Goal: Transaction & Acquisition: Purchase product/service

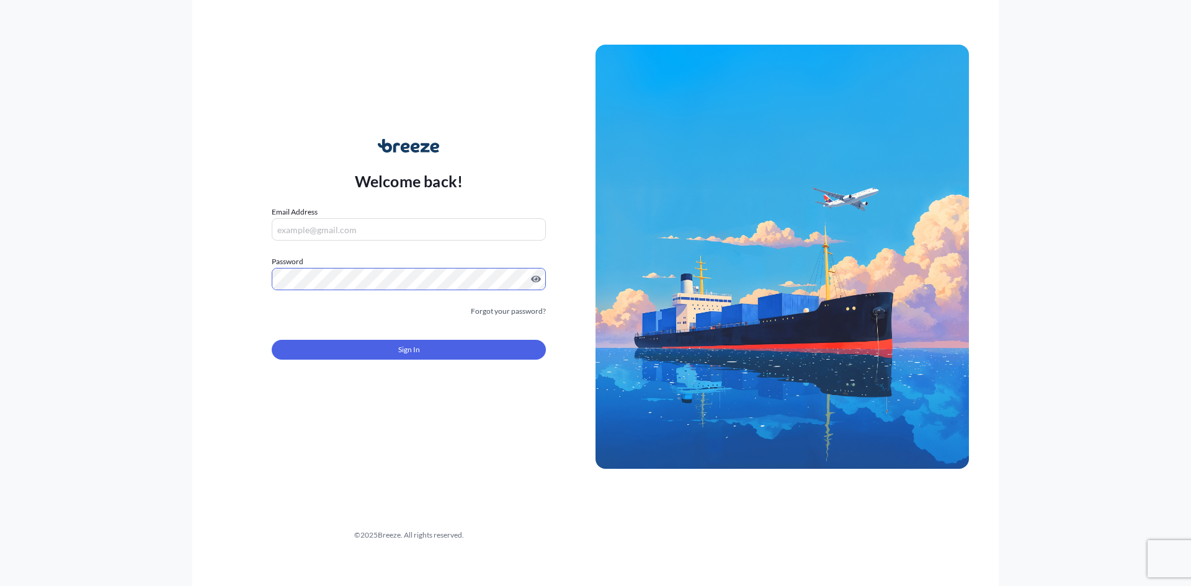
click at [323, 233] on input "Email Address" at bounding box center [409, 229] width 274 height 22
type input "[EMAIL_ADDRESS][DOMAIN_NAME]"
click at [357, 360] on button "Sign In" at bounding box center [409, 350] width 274 height 20
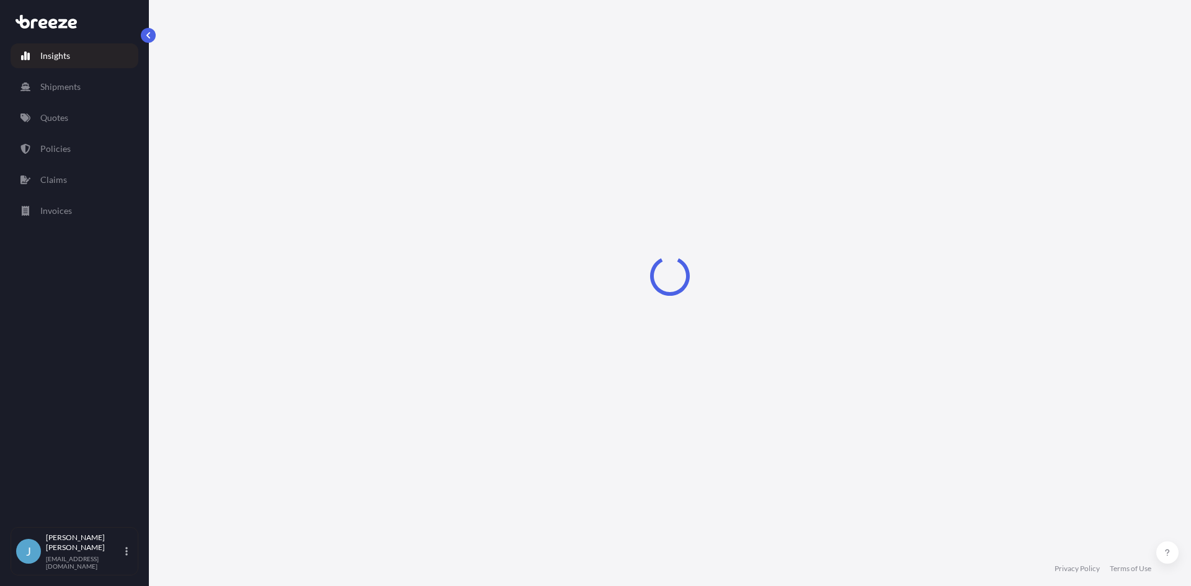
select select "2025"
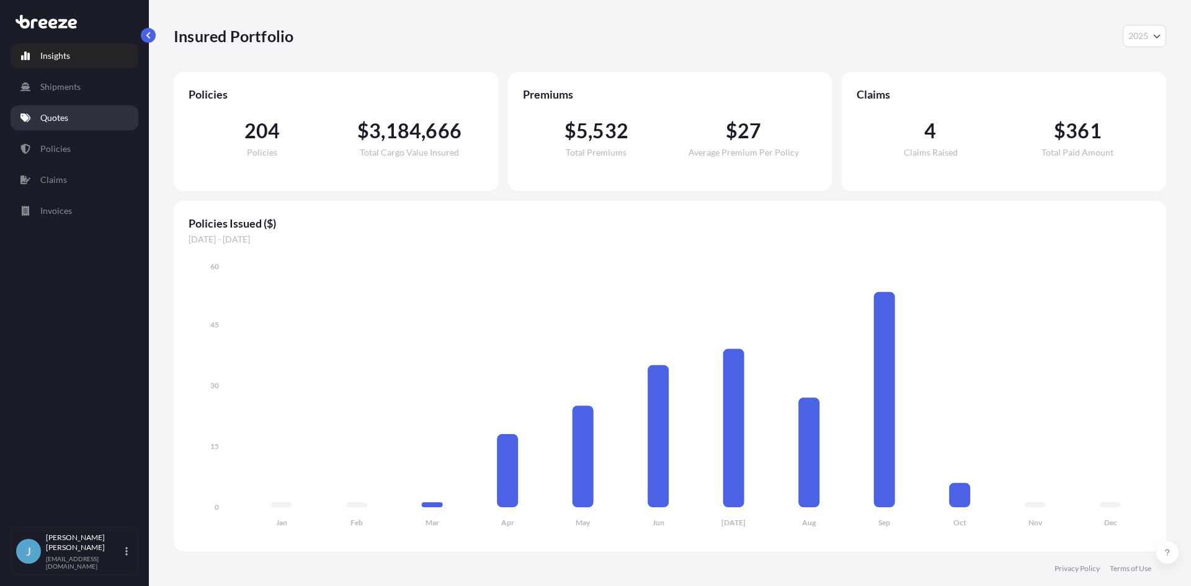
click at [53, 124] on link "Quotes" at bounding box center [75, 117] width 128 height 25
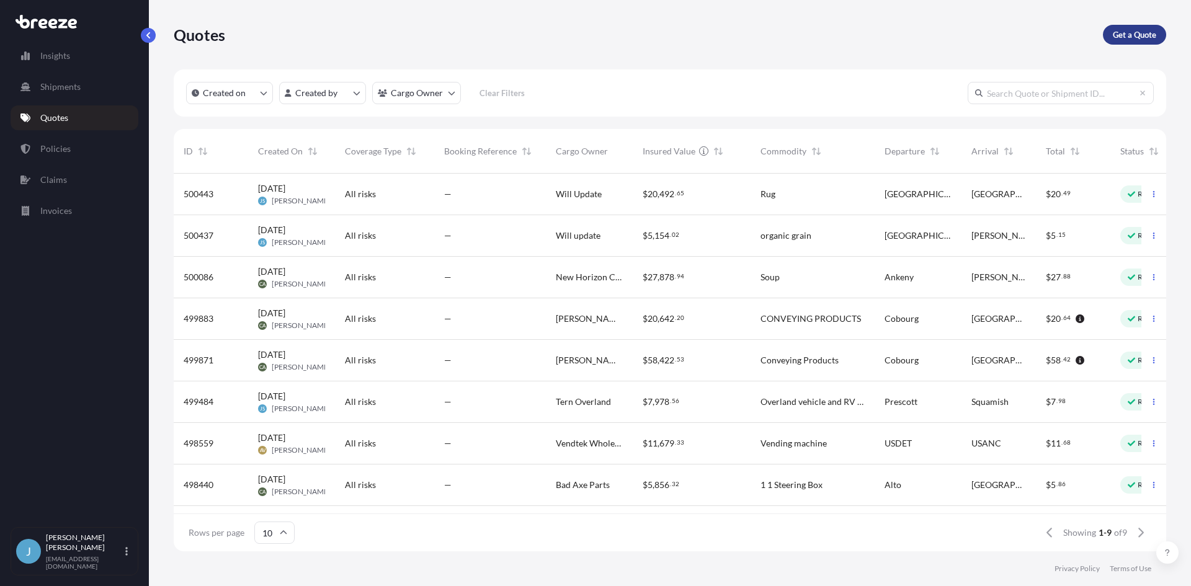
click at [1139, 37] on p "Get a Quote" at bounding box center [1134, 35] width 43 height 12
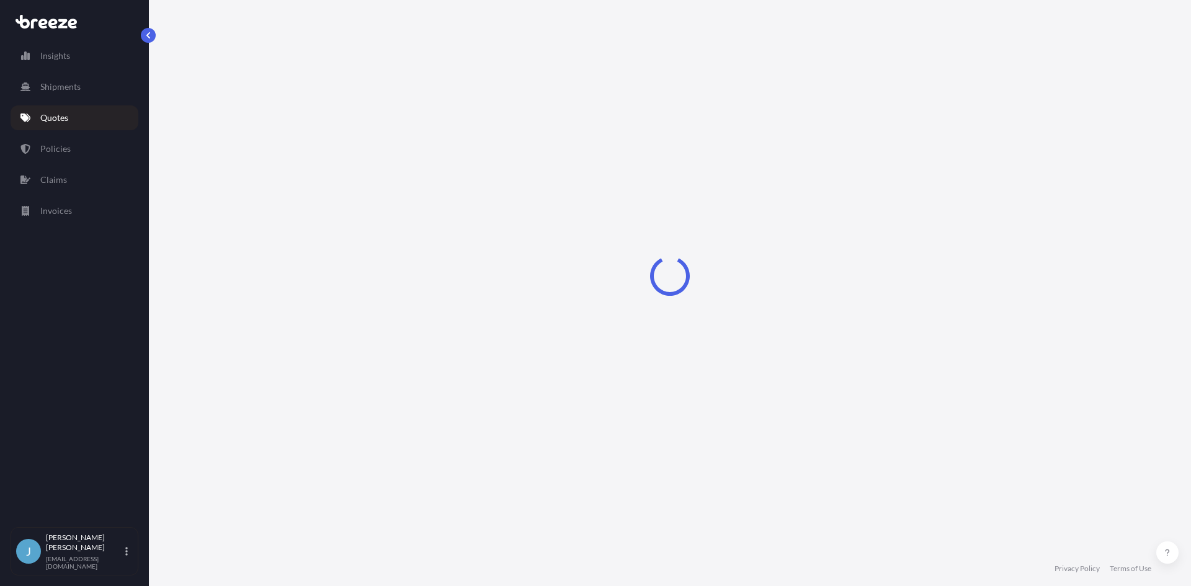
select select "Sea"
select select "1"
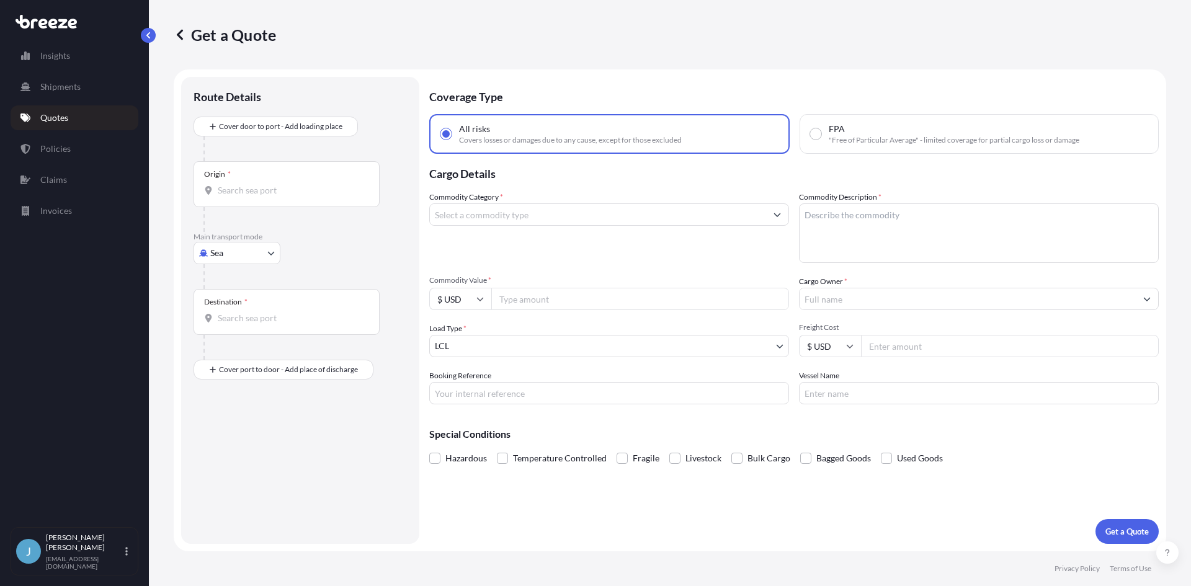
click at [332, 189] on input "Origin *" at bounding box center [291, 190] width 146 height 12
type input "01742"
click at [238, 257] on body "0 options available. 1 option available. 0 options available. Insights Shipment…" at bounding box center [595, 293] width 1191 height 586
click at [246, 334] on div "Road" at bounding box center [236, 330] width 77 height 22
select select "Road"
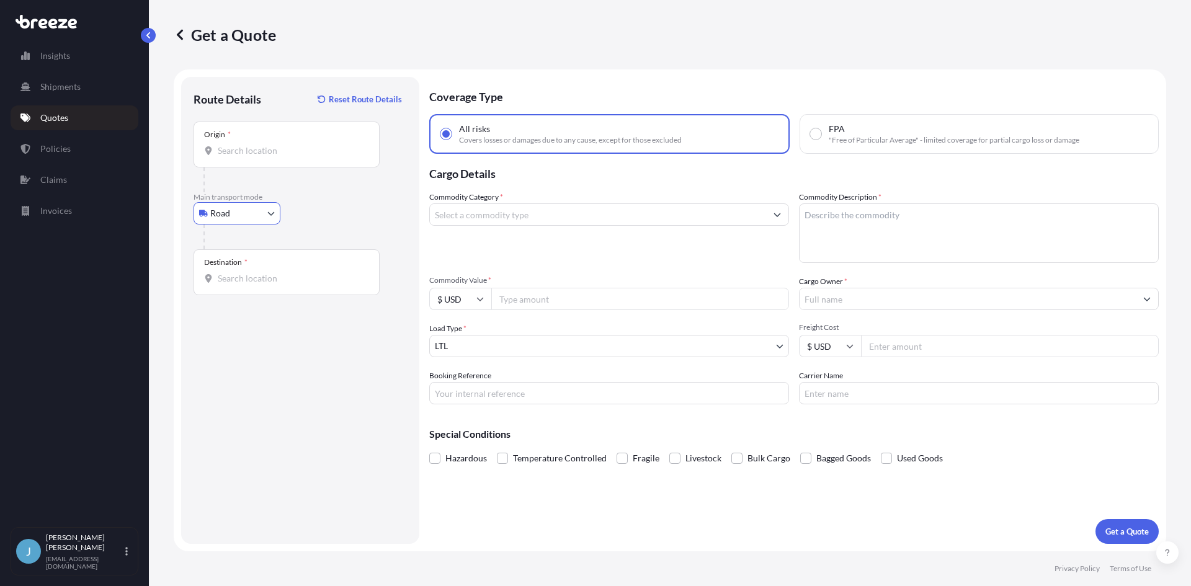
click at [248, 162] on div "Origin *" at bounding box center [287, 145] width 186 height 46
click at [248, 157] on input "Origin *" at bounding box center [291, 151] width 146 height 12
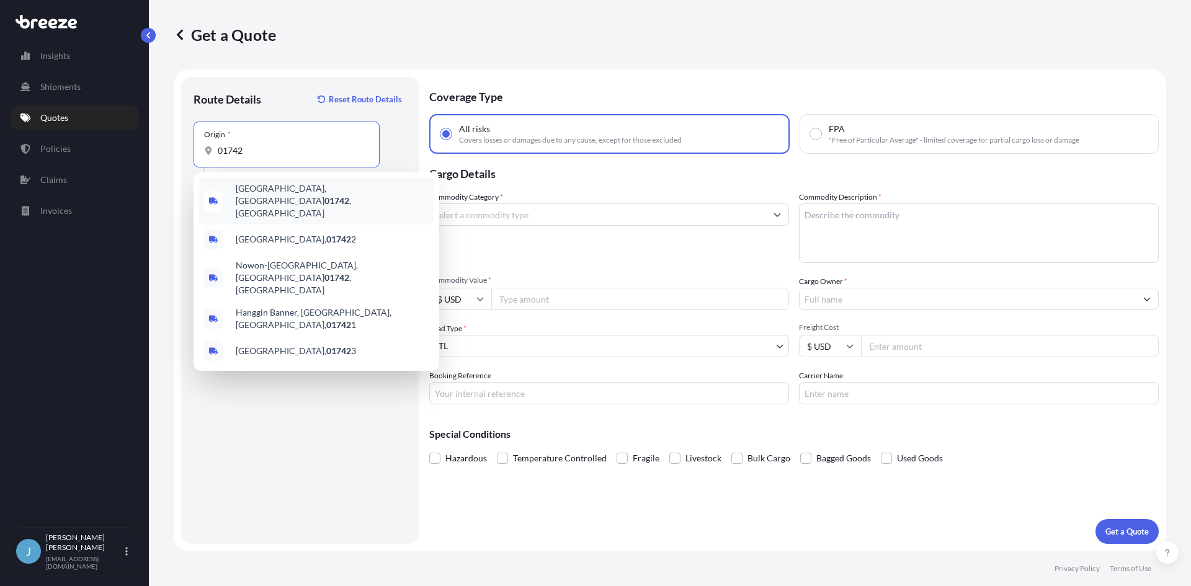
click at [297, 197] on span "[GEOGRAPHIC_DATA], MA 01742 , [GEOGRAPHIC_DATA]" at bounding box center [333, 200] width 194 height 37
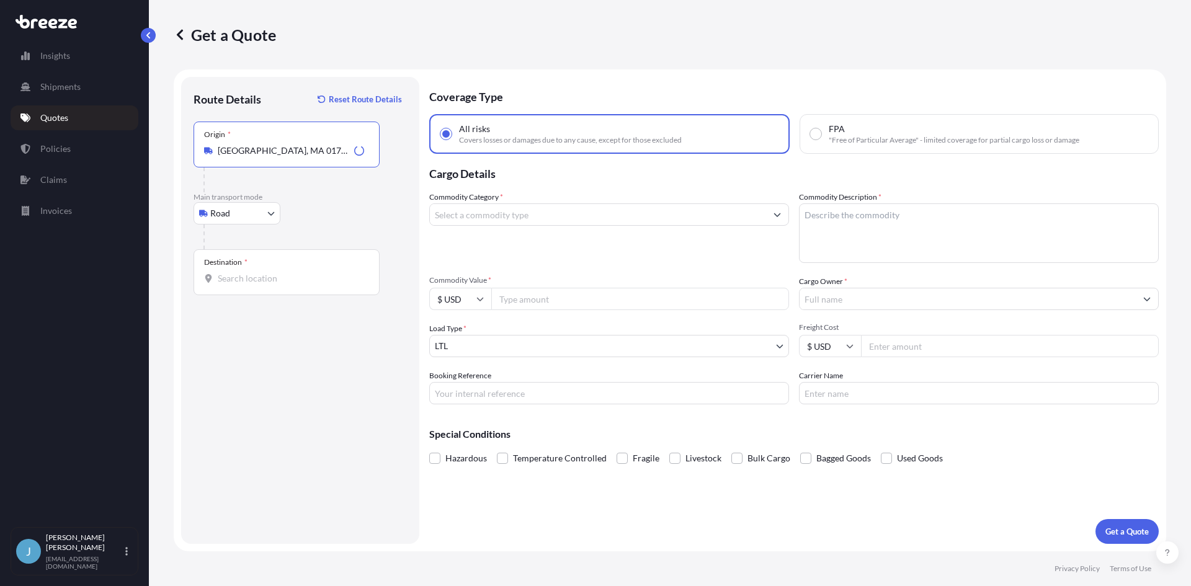
type input "[GEOGRAPHIC_DATA], MA 01742, [GEOGRAPHIC_DATA]"
click at [266, 278] on input "Destination *" at bounding box center [291, 278] width 146 height 12
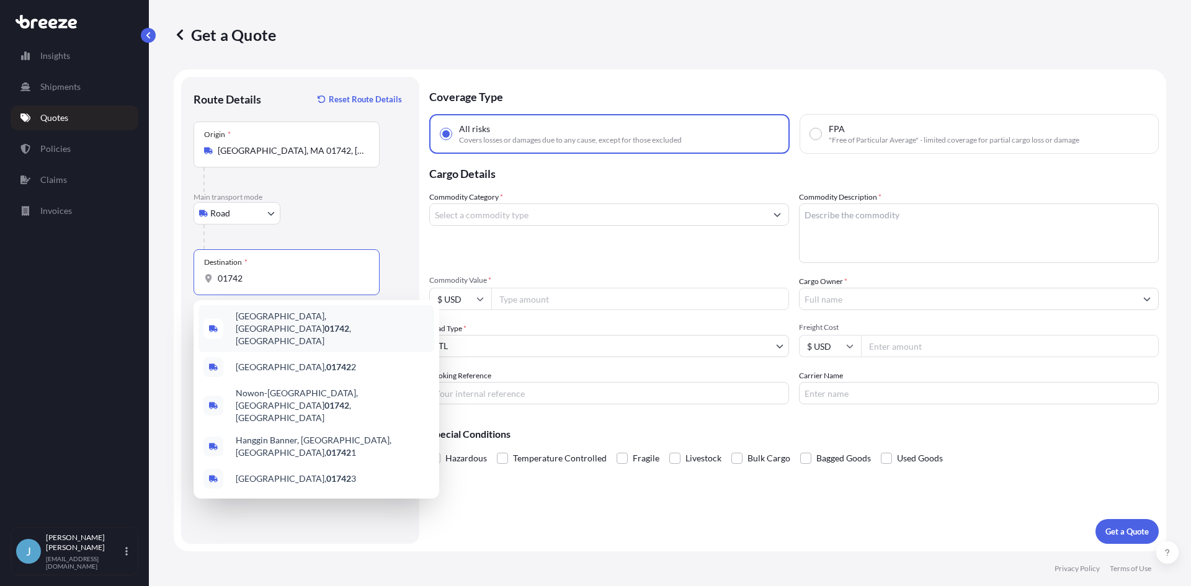
click at [288, 326] on div "[GEOGRAPHIC_DATA], MA 01742 , [GEOGRAPHIC_DATA]" at bounding box center [316, 328] width 236 height 47
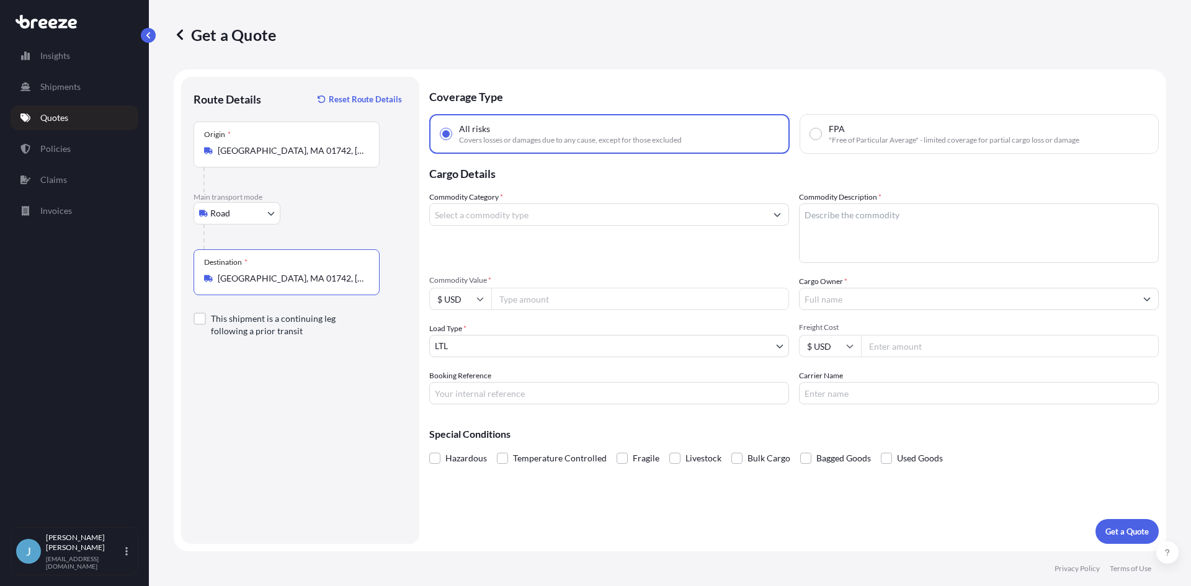
type input "[GEOGRAPHIC_DATA], MA 01742, [GEOGRAPHIC_DATA]"
click at [261, 148] on input "[GEOGRAPHIC_DATA], MA 01742, [GEOGRAPHIC_DATA]" at bounding box center [291, 151] width 146 height 12
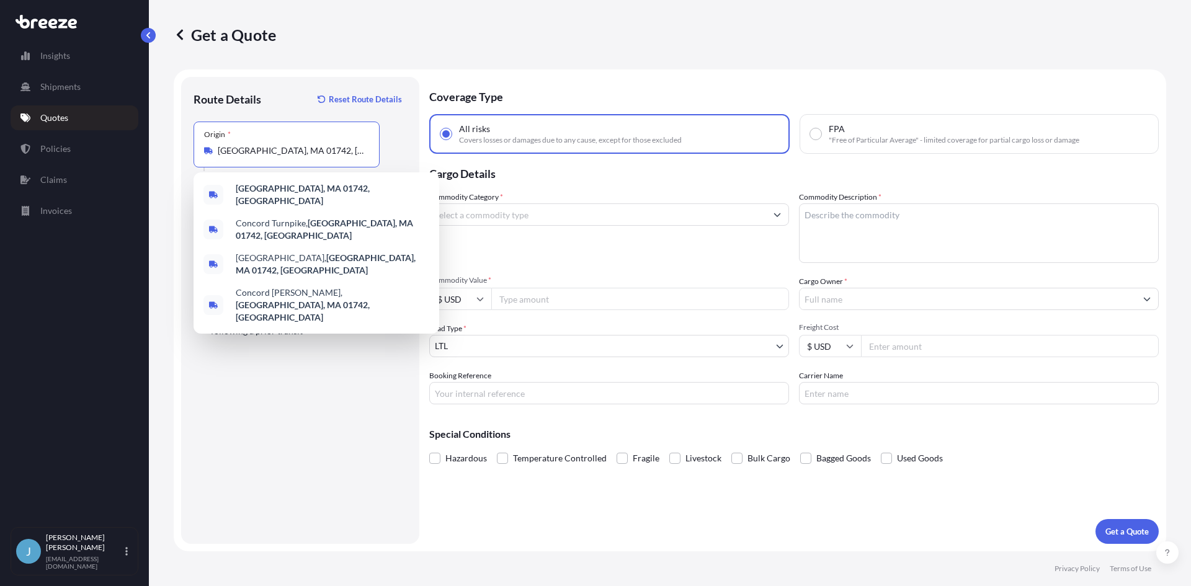
click at [261, 148] on input "[GEOGRAPHIC_DATA], MA 01742, [GEOGRAPHIC_DATA]" at bounding box center [291, 151] width 146 height 12
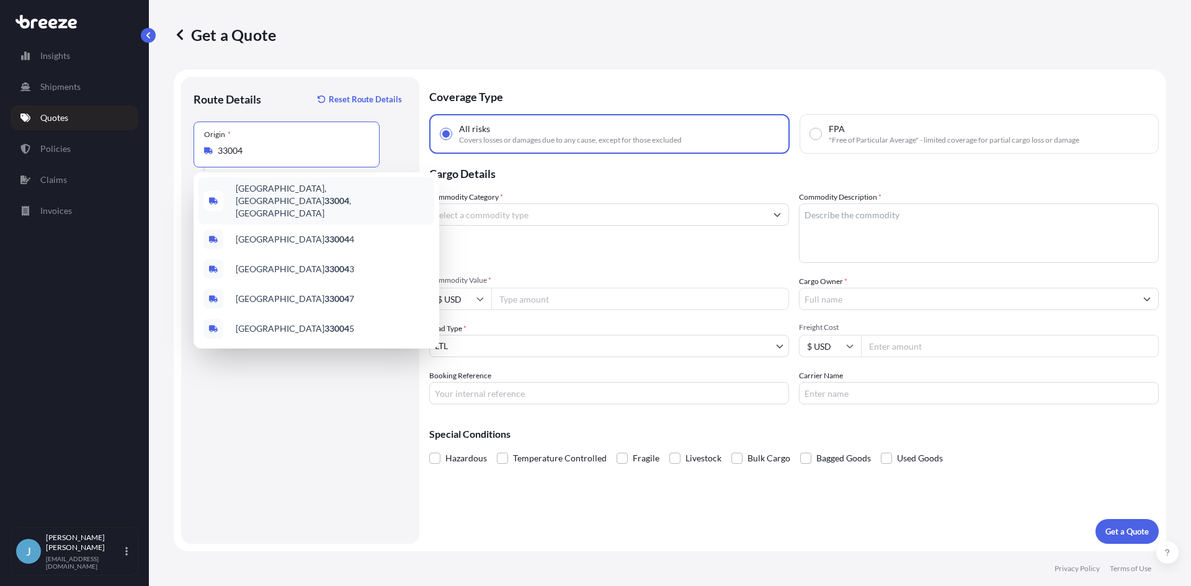
click at [292, 192] on span "[GEOGRAPHIC_DATA] , [GEOGRAPHIC_DATA]" at bounding box center [333, 200] width 194 height 37
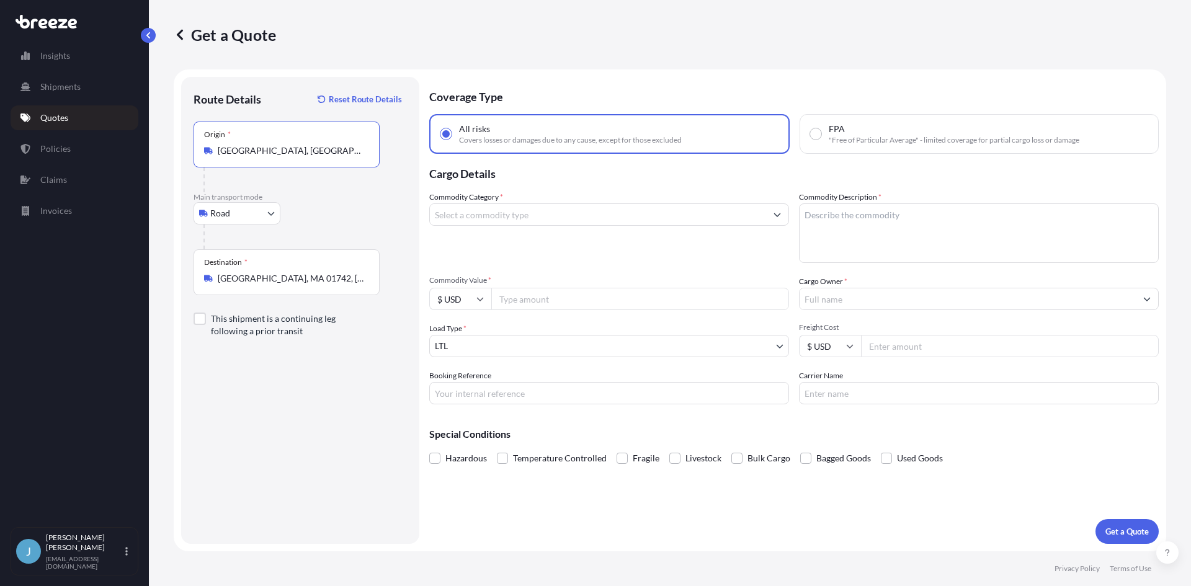
type input "[GEOGRAPHIC_DATA], [GEOGRAPHIC_DATA]"
click at [509, 214] on input "Commodity Category *" at bounding box center [598, 214] width 336 height 22
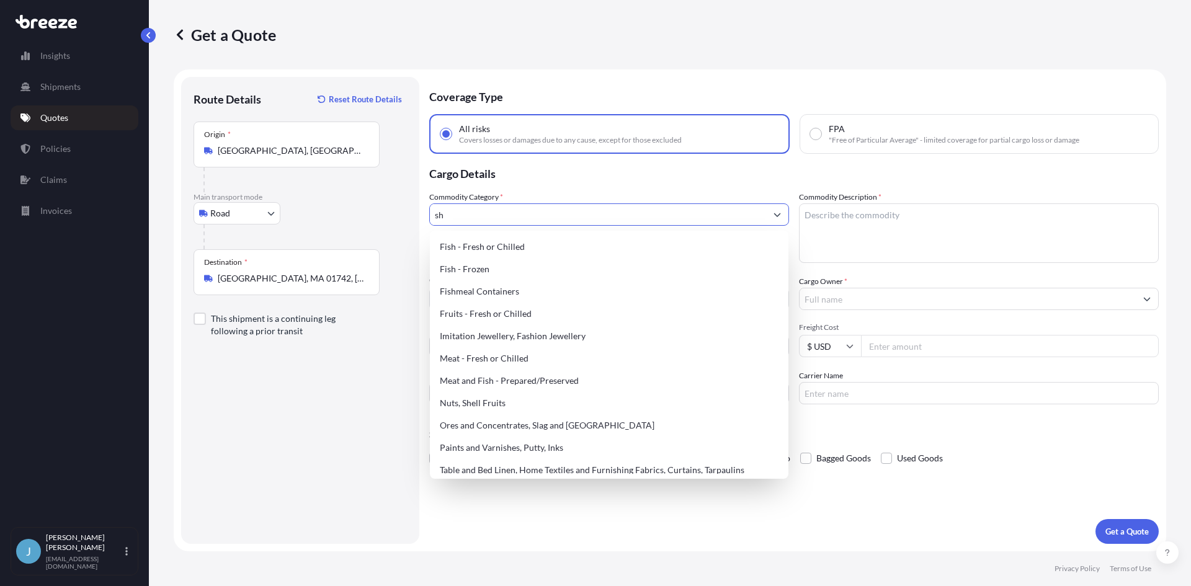
type input "s"
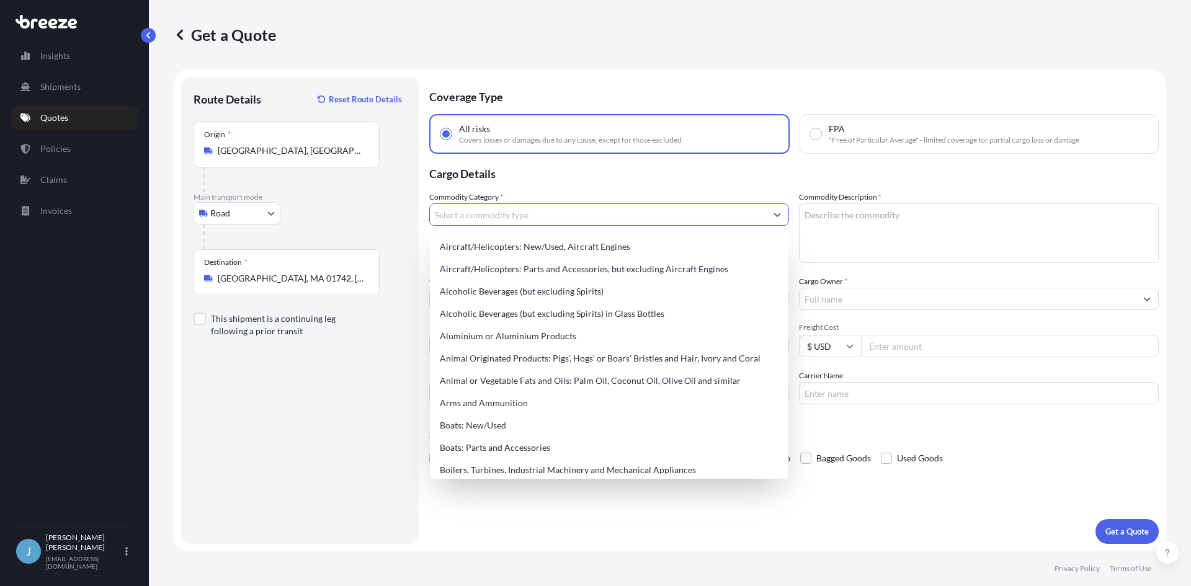
type input "h"
type input "u"
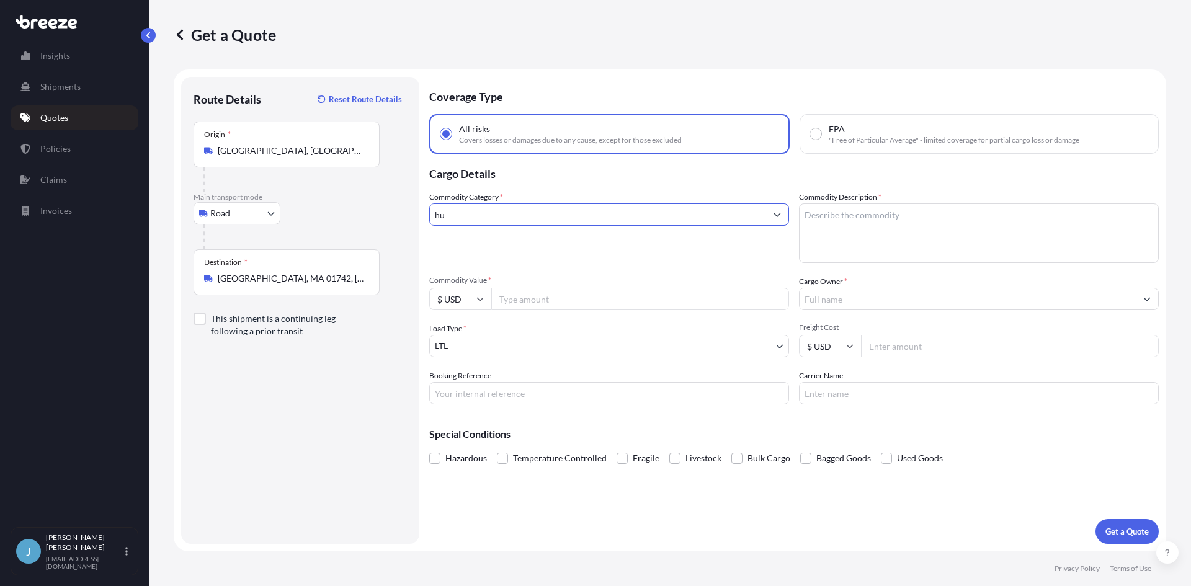
type input "h"
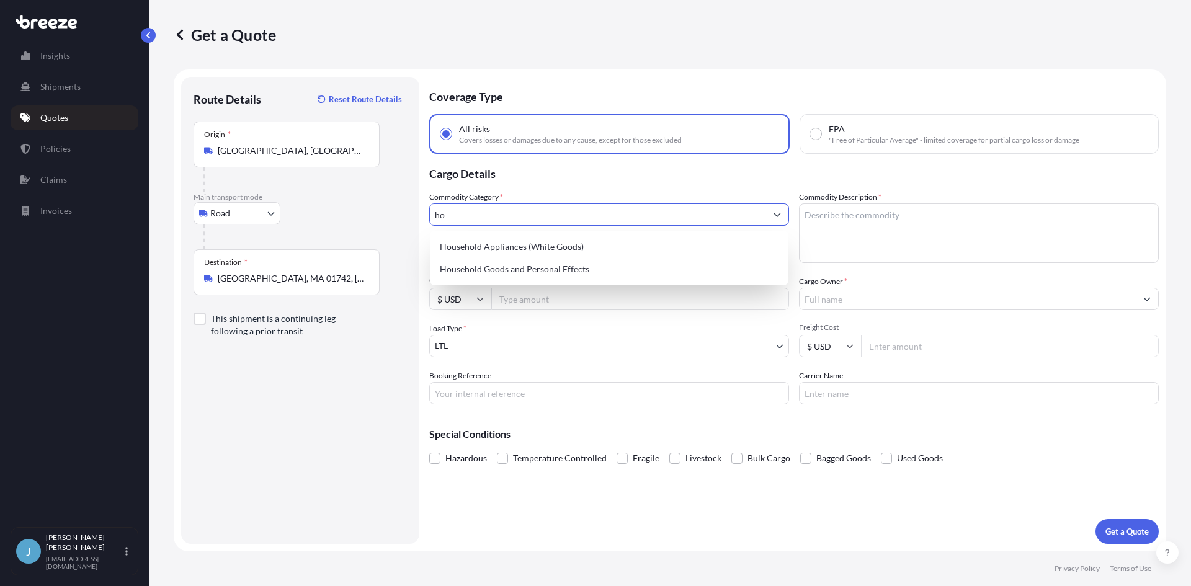
type input "h"
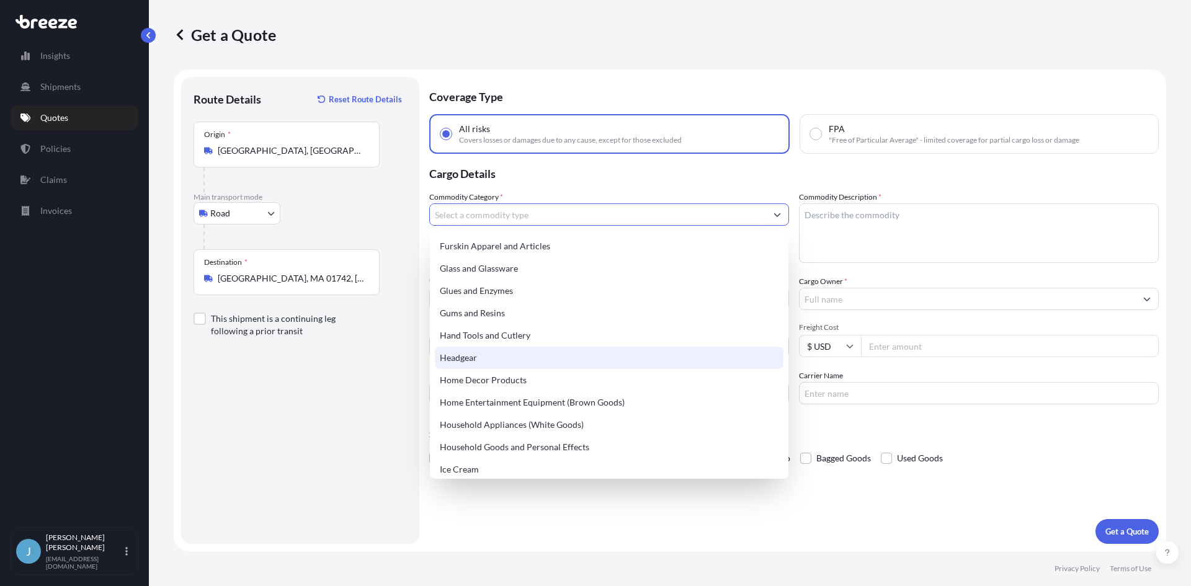
scroll to position [1117, 0]
click at [513, 356] on div "Home Decor Products" at bounding box center [609, 358] width 349 height 22
type input "Home Decor Products"
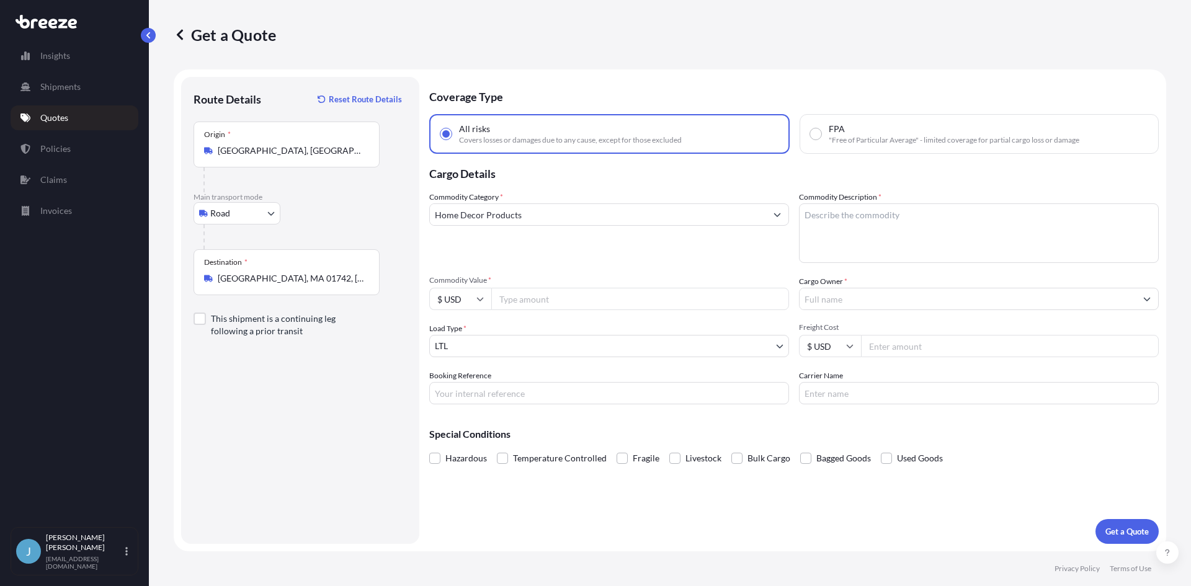
click at [886, 226] on textarea "Commodity Description *" at bounding box center [979, 233] width 360 height 60
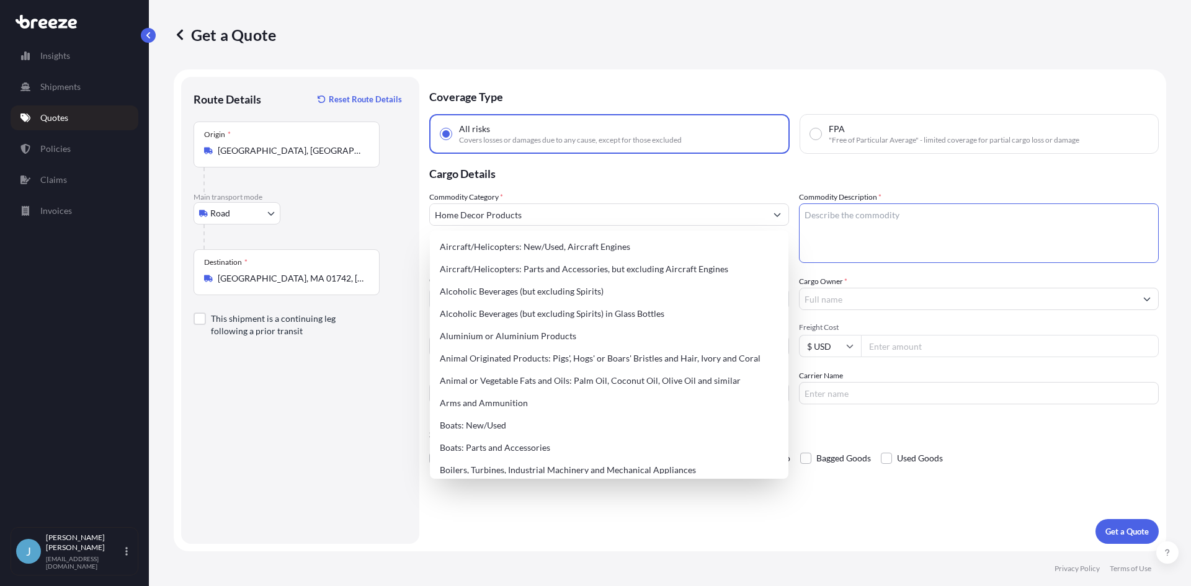
paste textarea "Hurricane Shutters"
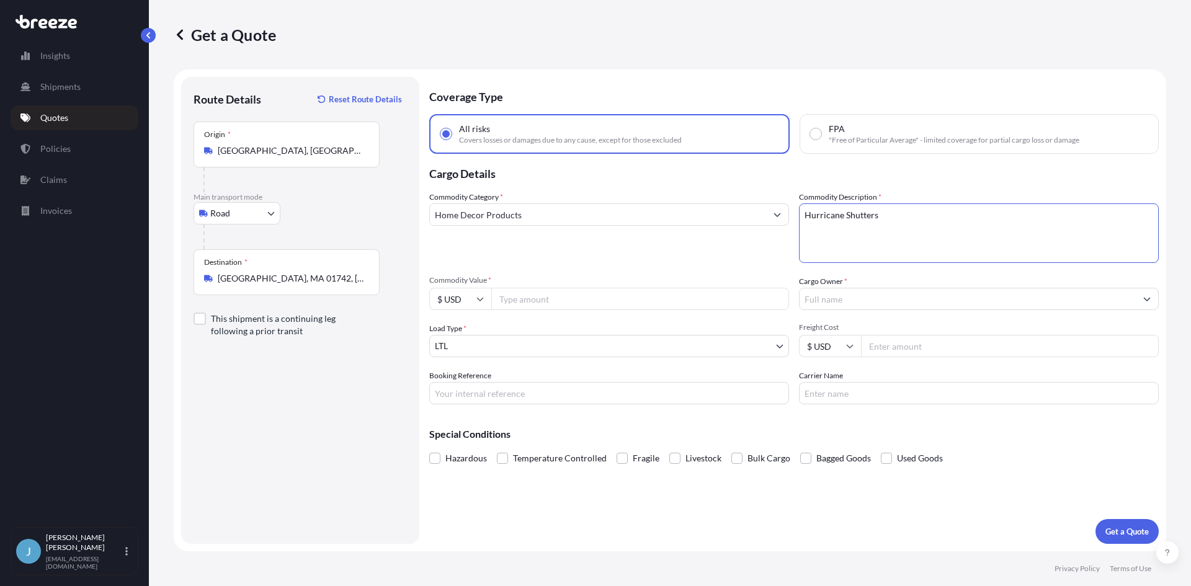
type textarea "Hurricane Shutters"
click at [659, 302] on input "Commodity Value *" at bounding box center [640, 299] width 298 height 22
type input "12700"
click at [888, 304] on input "Cargo Owner *" at bounding box center [968, 299] width 336 height 22
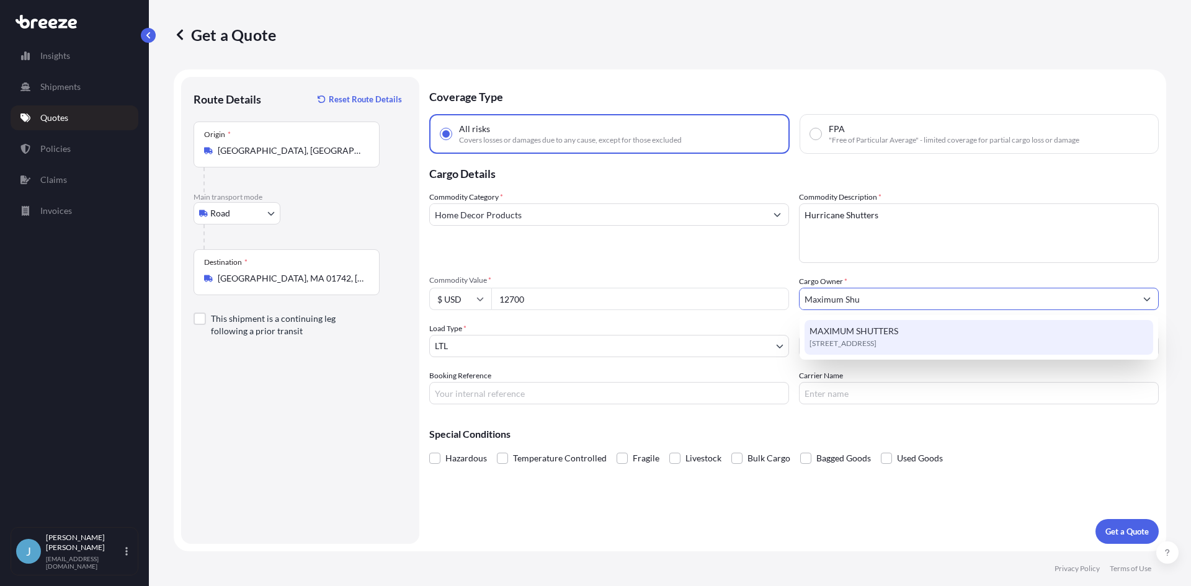
click at [881, 326] on span "MAXIMUM SHUTTERS" at bounding box center [853, 331] width 89 height 12
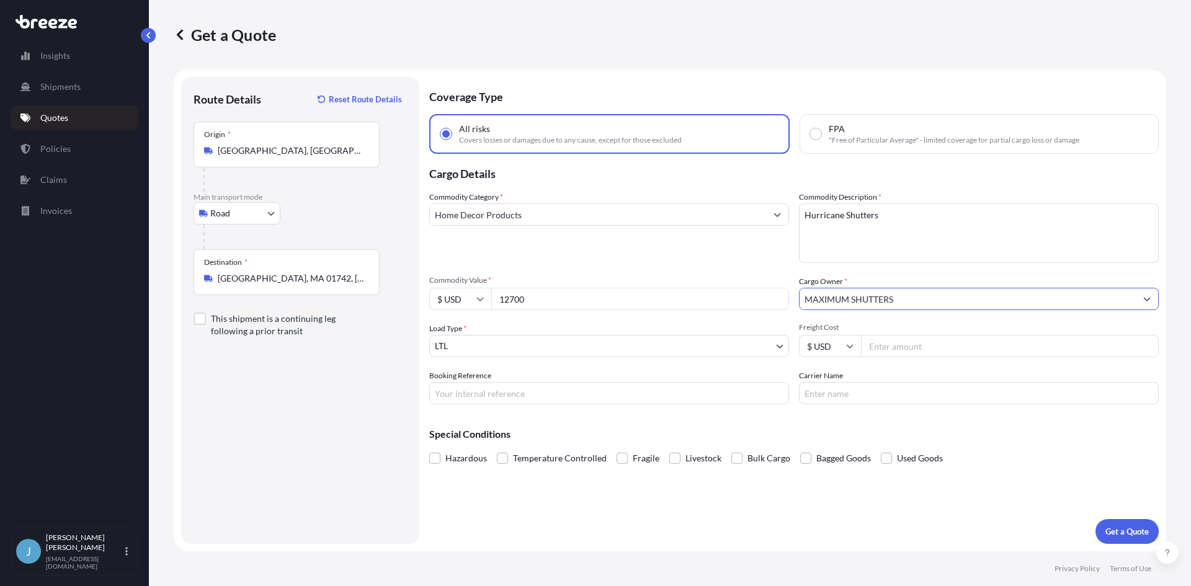
type input "MAXIMUM SHUTTERS"
click at [671, 383] on input "Booking Reference" at bounding box center [609, 393] width 360 height 22
type input "619611"
click at [1118, 532] on p "Get a Quote" at bounding box center [1126, 531] width 43 height 12
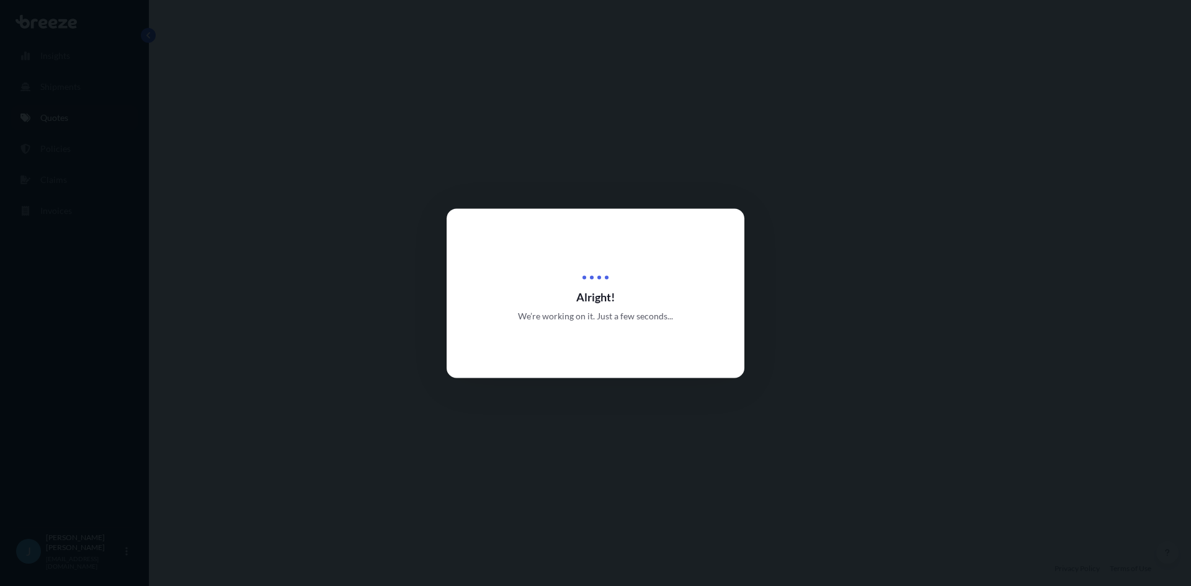
select select "Road"
select select "1"
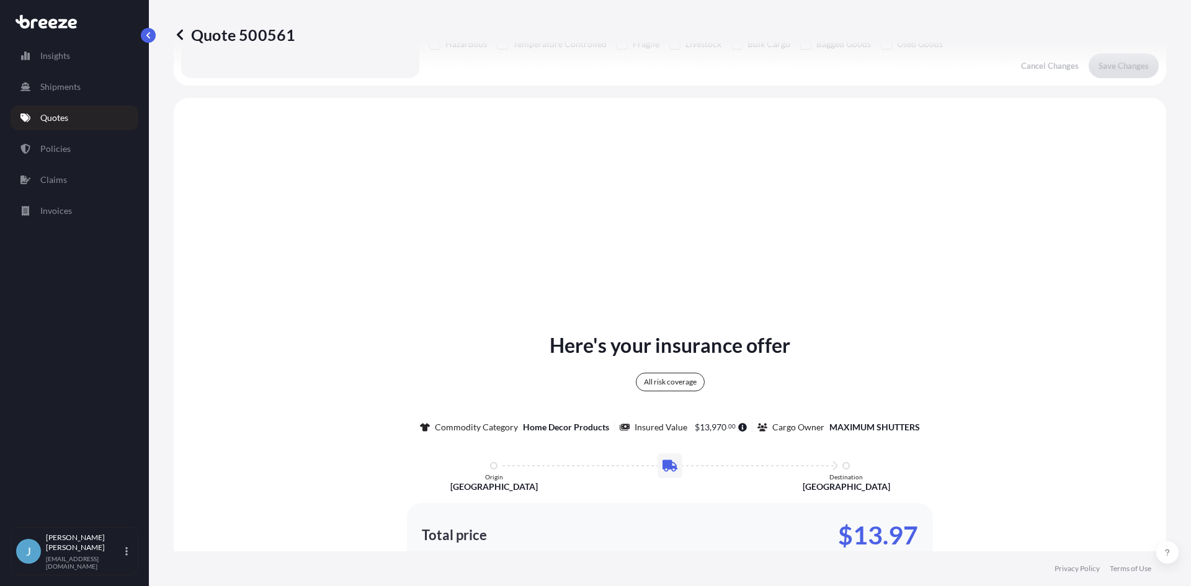
click at [805, 502] on div "Here's your insurance offer All risk coverage Commodity Category Home Decor Pro…" at bounding box center [670, 459] width 958 height 257
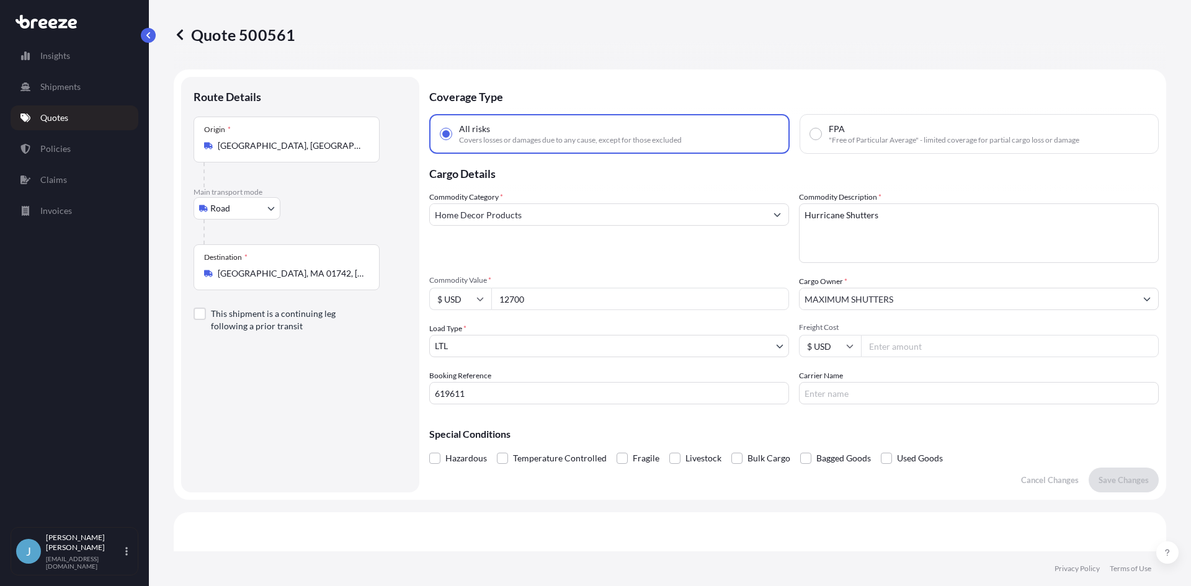
drag, startPoint x: 903, startPoint y: 364, endPoint x: 903, endPoint y: 352, distance: 12.4
click at [903, 361] on div "Commodity Category * Home Decor Products Commodity Description * Hurricane Shut…" at bounding box center [793, 297] width 729 height 213
click at [903, 352] on input "Freight Cost" at bounding box center [1010, 346] width 298 height 22
type input "674.60"
click at [1107, 473] on button "Save Changes" at bounding box center [1124, 480] width 70 height 25
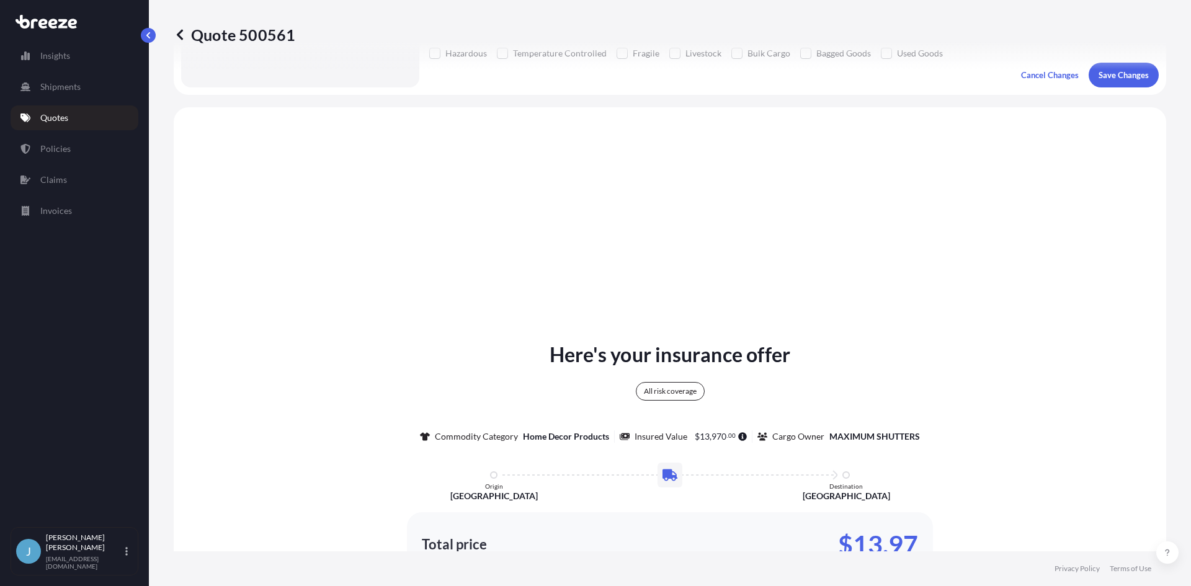
scroll to position [450, 0]
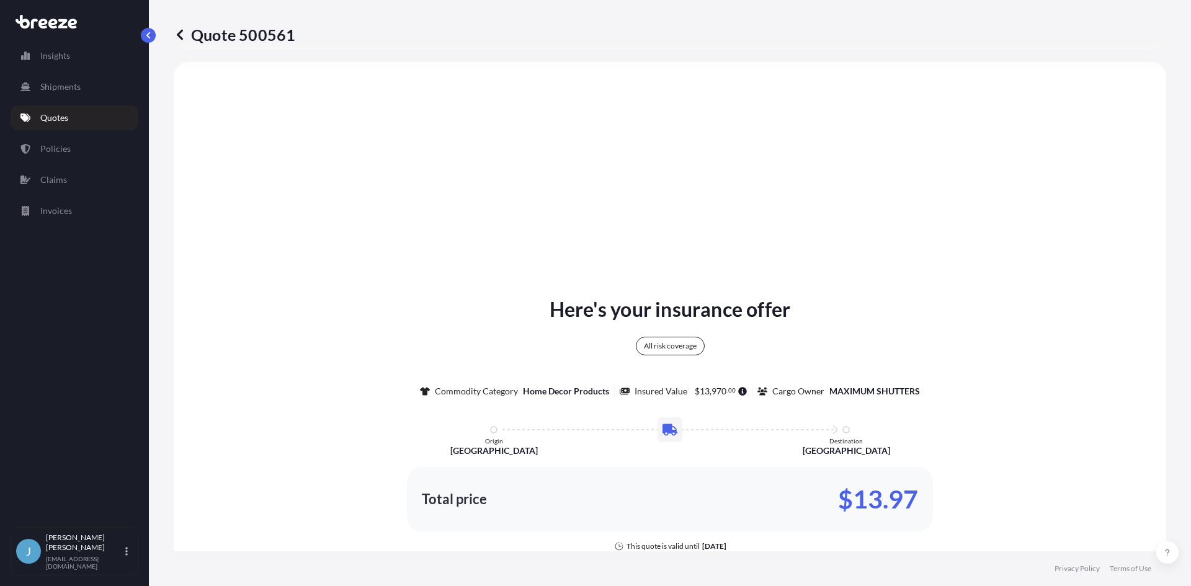
select select "Road"
select select "1"
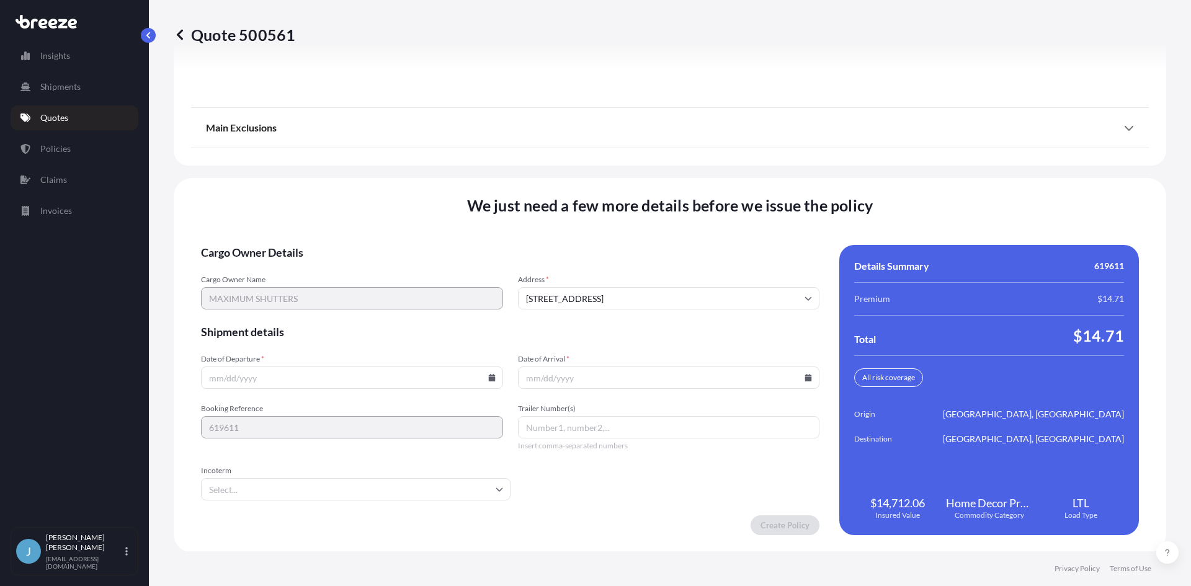
scroll to position [1580, 0]
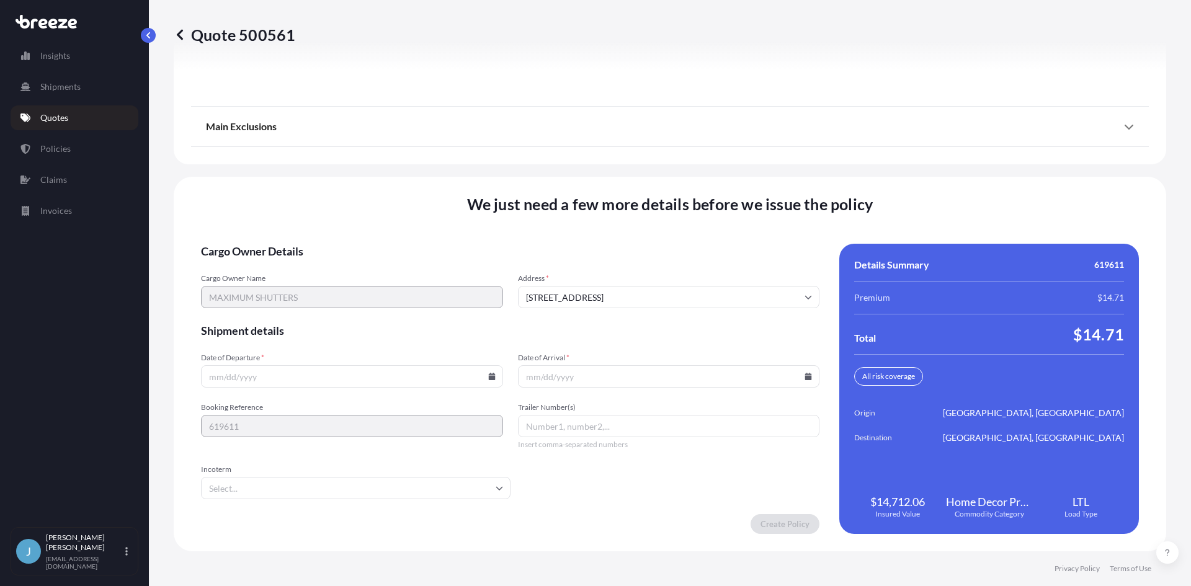
click at [490, 377] on icon at bounding box center [491, 376] width 7 height 7
click at [265, 241] on button "6" at bounding box center [264, 243] width 20 height 20
type input "[DATE]"
click at [805, 379] on icon at bounding box center [808, 376] width 7 height 7
click at [700, 244] on button "10" at bounding box center [694, 243] width 20 height 20
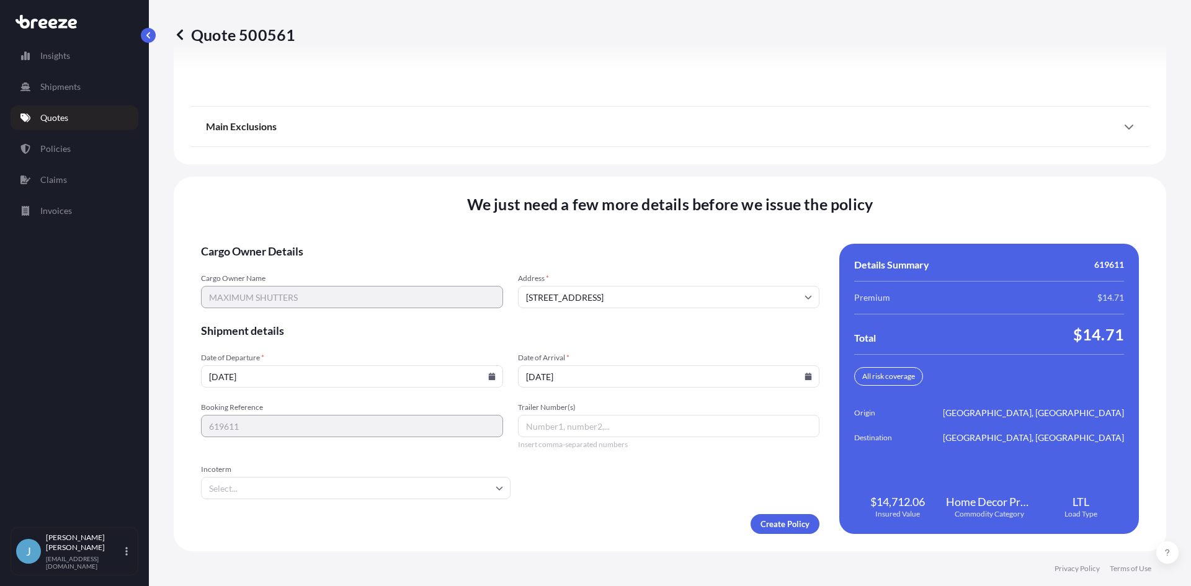
type input "[DATE]"
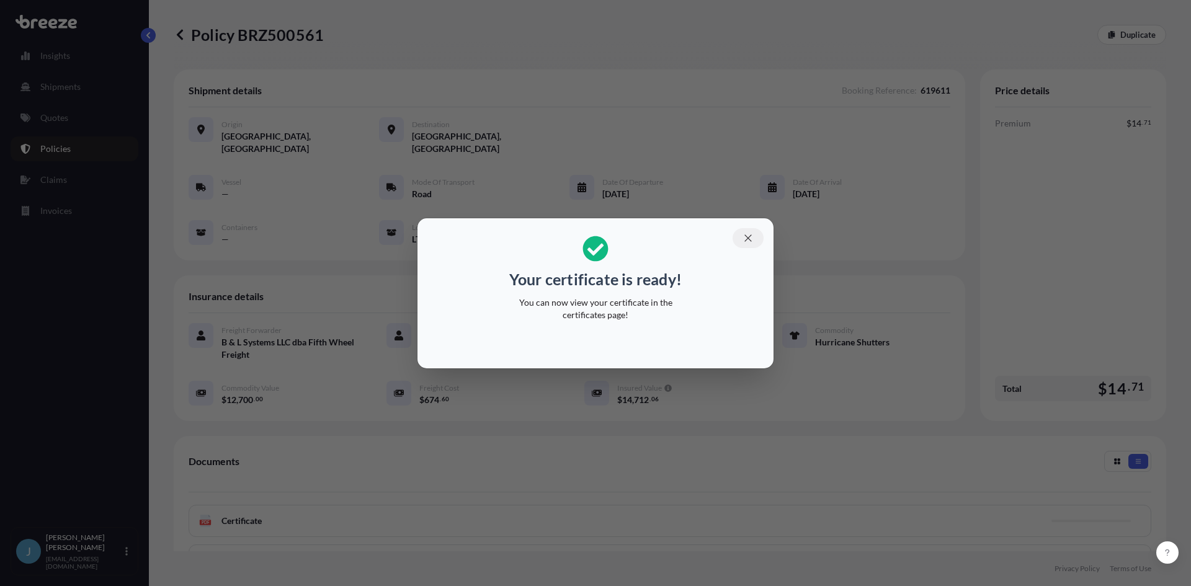
click at [749, 236] on icon "button" at bounding box center [747, 238] width 11 height 11
